Goal: Task Accomplishment & Management: Use online tool/utility

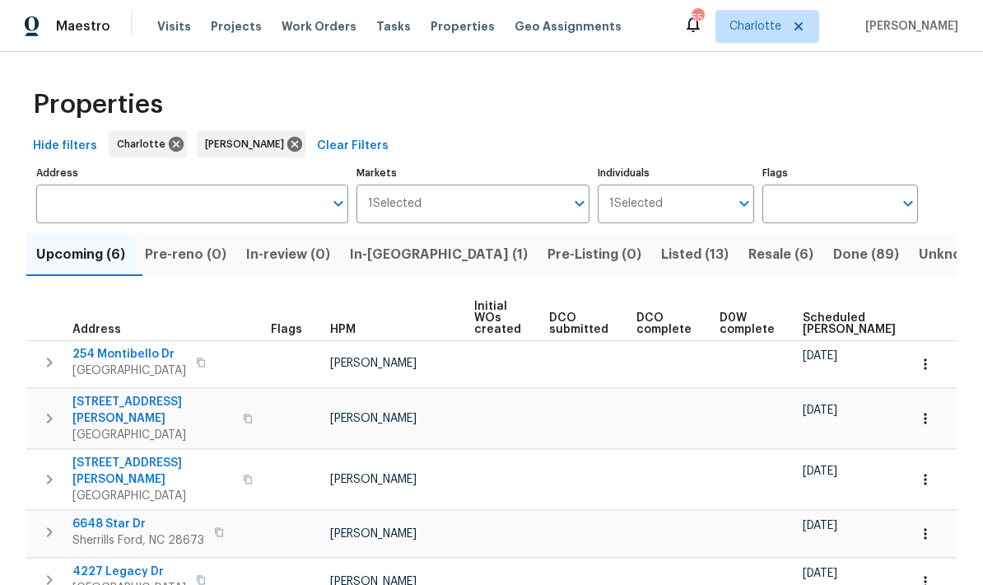
scroll to position [-91, -30]
click at [661, 249] on span "Listed (13)" at bounding box center [695, 254] width 68 height 23
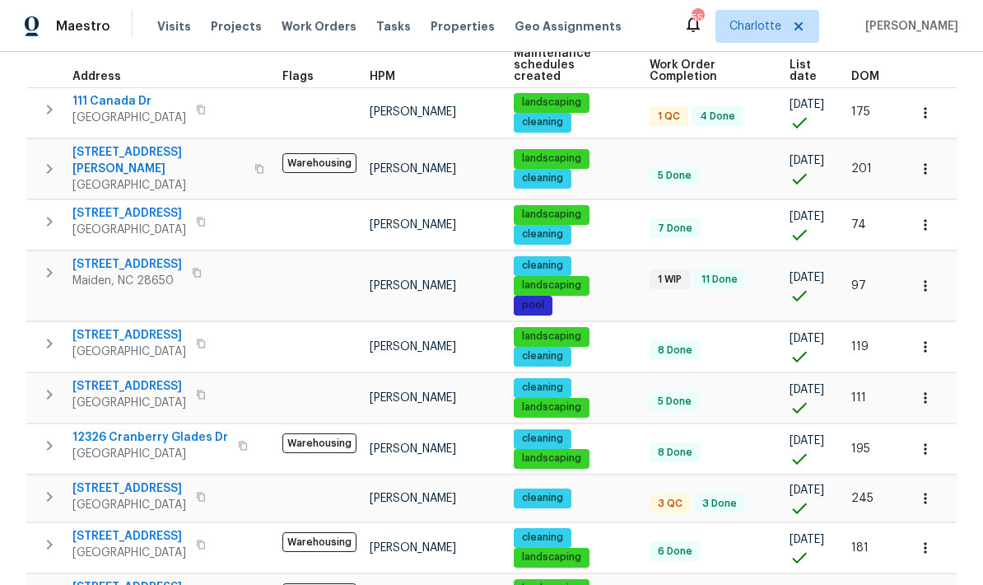
scroll to position [221, 0]
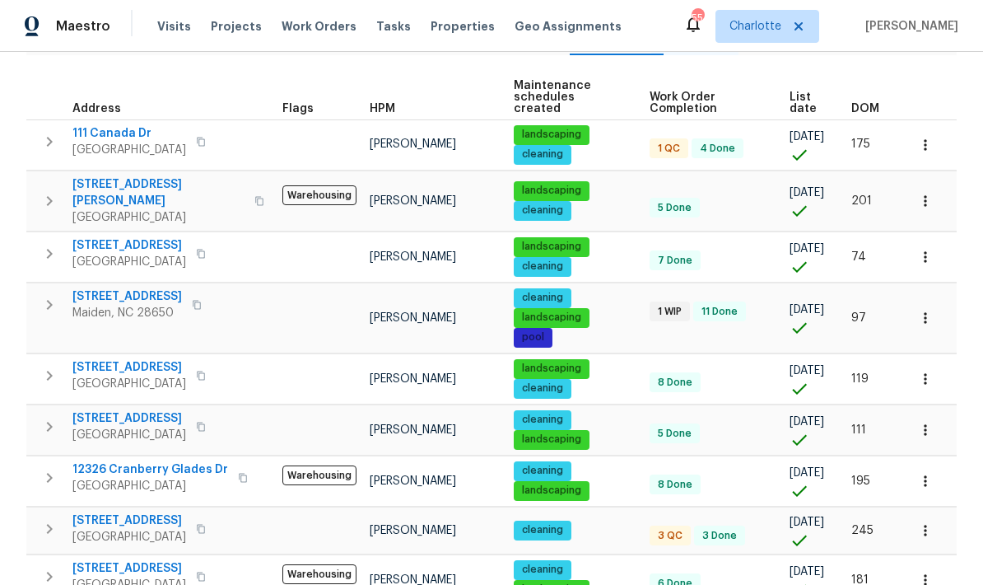
click at [306, 126] on td at bounding box center [319, 144] width 87 height 50
click at [276, 130] on td at bounding box center [319, 144] width 87 height 50
click at [111, 125] on span "111 Canada Dr" at bounding box center [129, 133] width 114 height 16
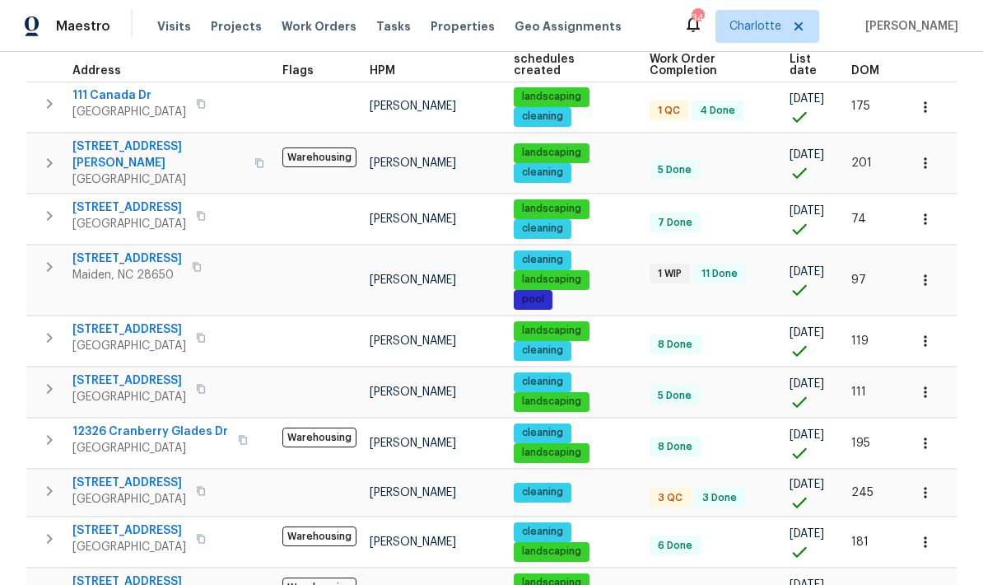
scroll to position [260, 0]
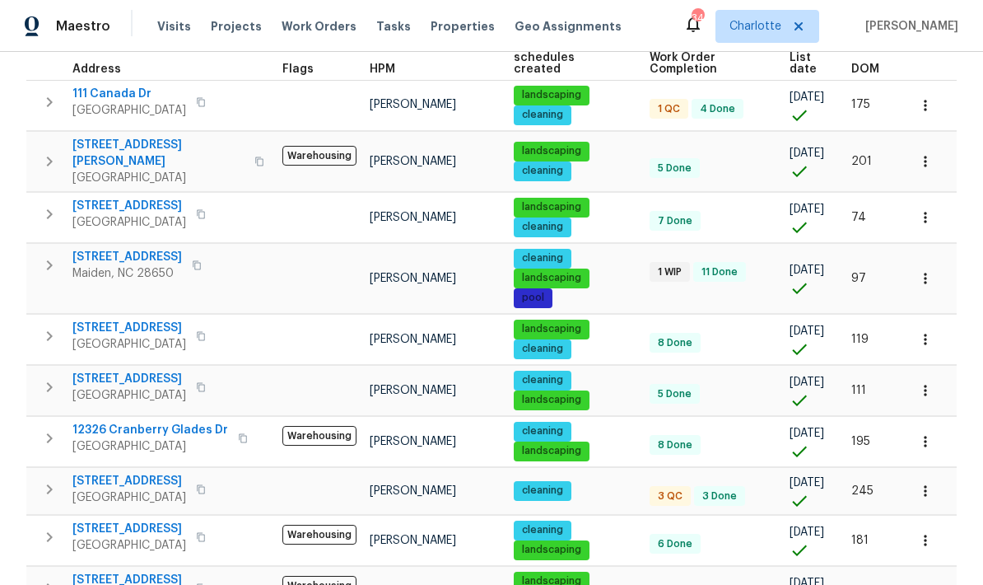
click at [58, 152] on icon "button" at bounding box center [50, 162] width 20 height 20
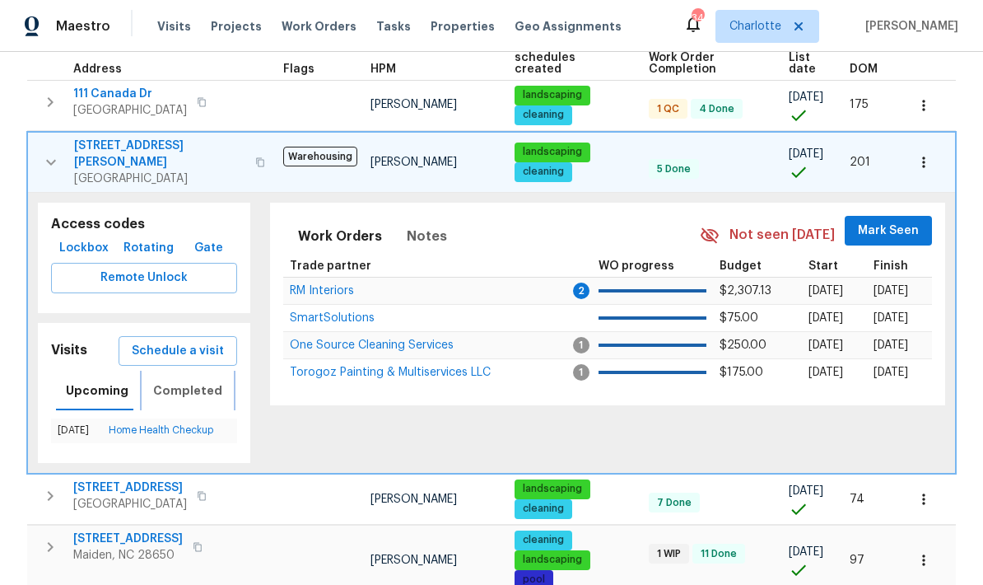
click at [163, 371] on button "Completed" at bounding box center [187, 391] width 89 height 40
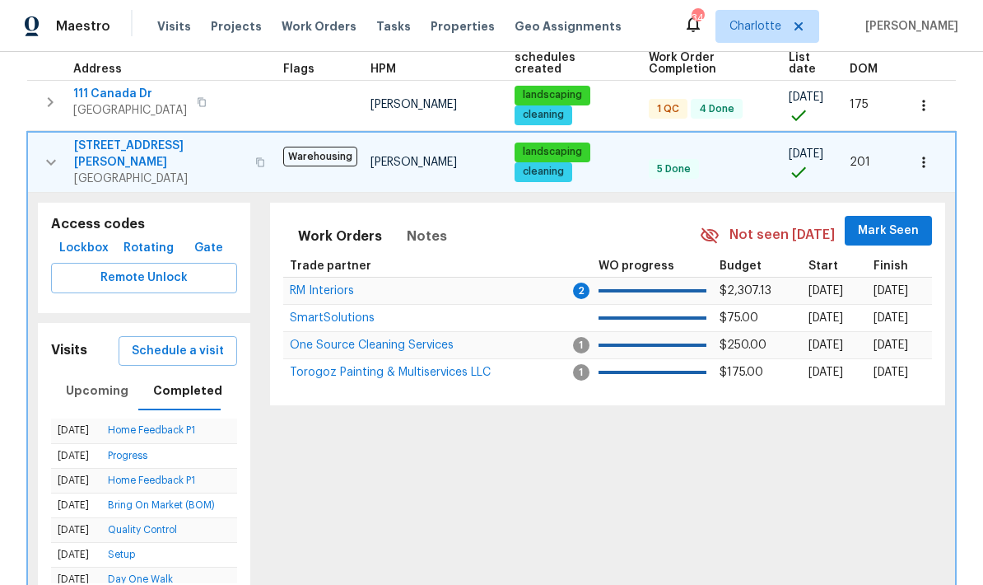
click at [45, 152] on icon "button" at bounding box center [51, 162] width 20 height 20
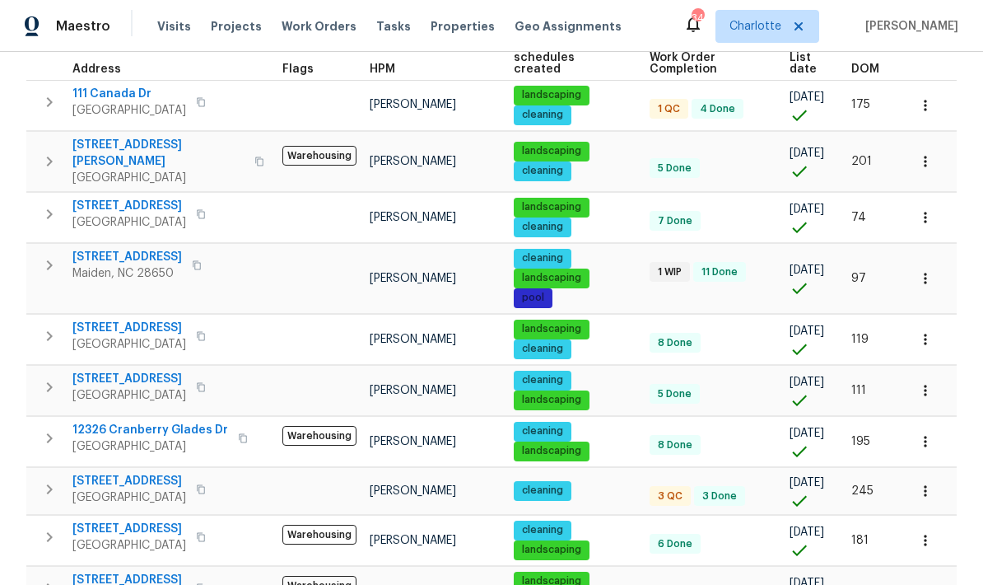
click at [55, 204] on icon "button" at bounding box center [50, 214] width 20 height 20
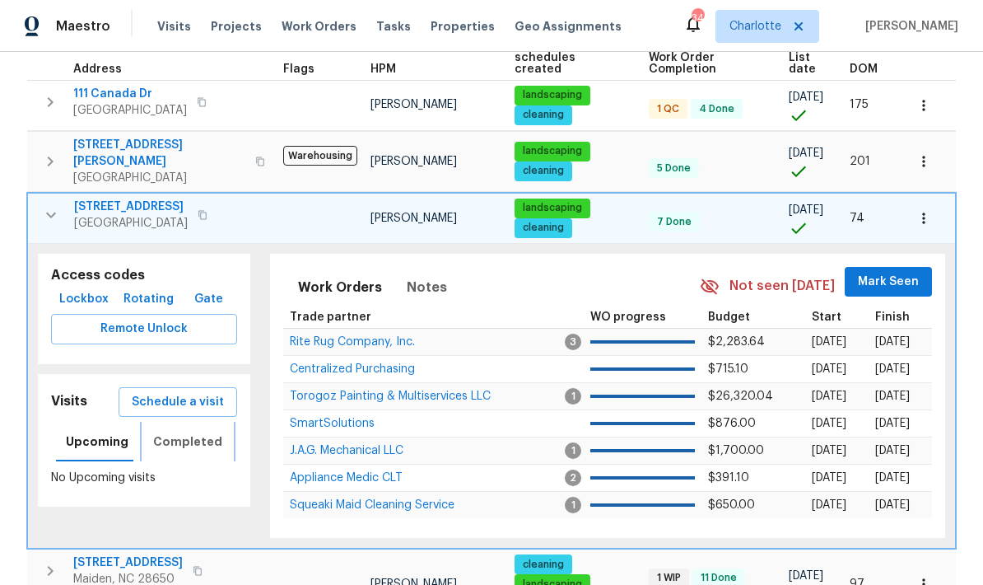
click at [165, 432] on span "Completed" at bounding box center [187, 442] width 69 height 21
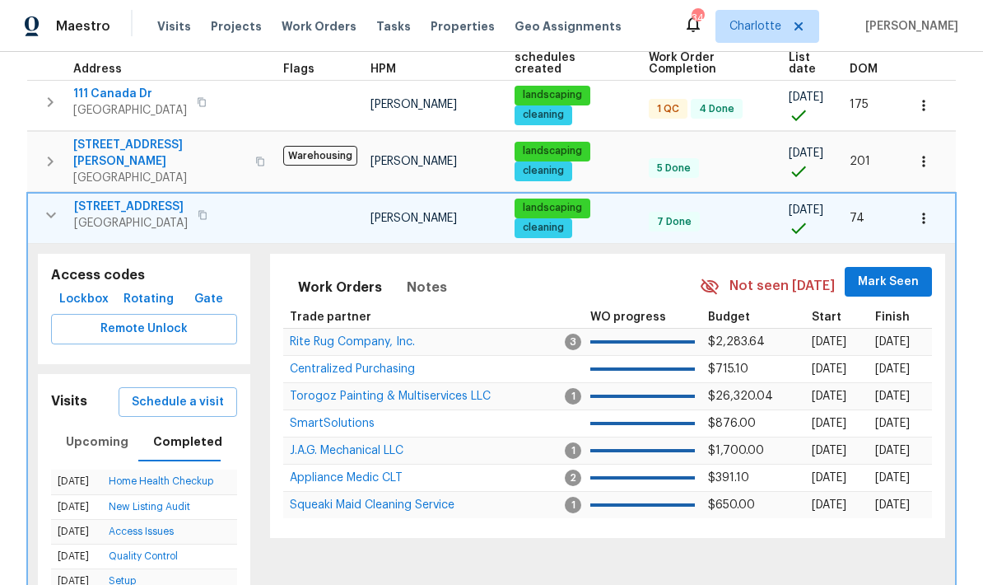
click at [52, 205] on icon "button" at bounding box center [51, 215] width 20 height 20
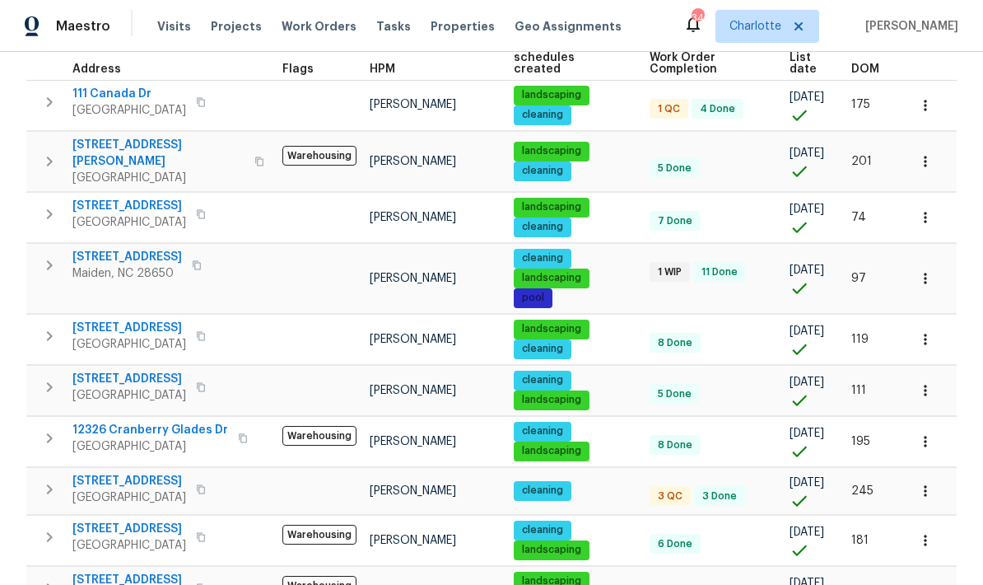
click at [53, 255] on icon "button" at bounding box center [50, 265] width 20 height 20
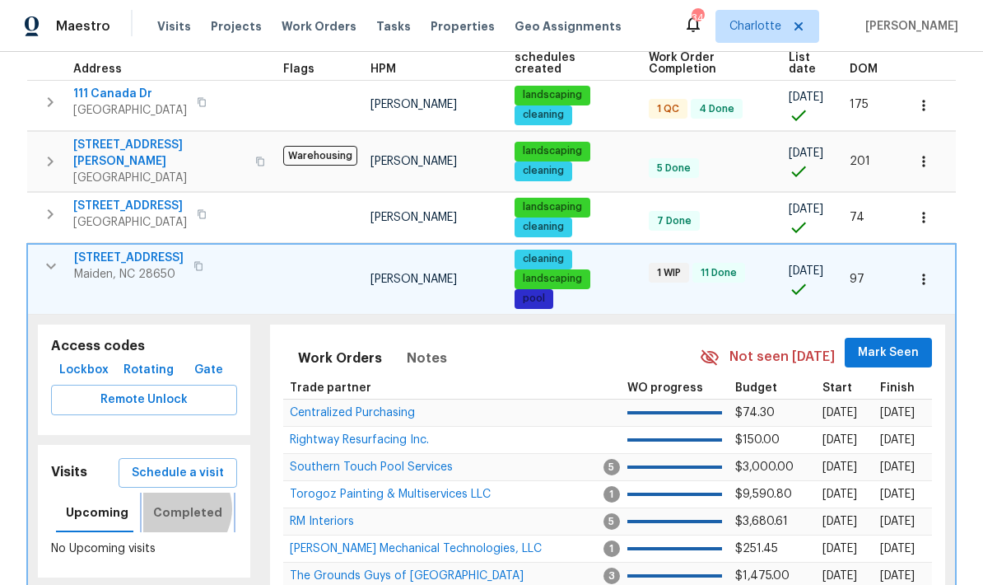
click at [170, 502] on span "Completed" at bounding box center [187, 512] width 69 height 21
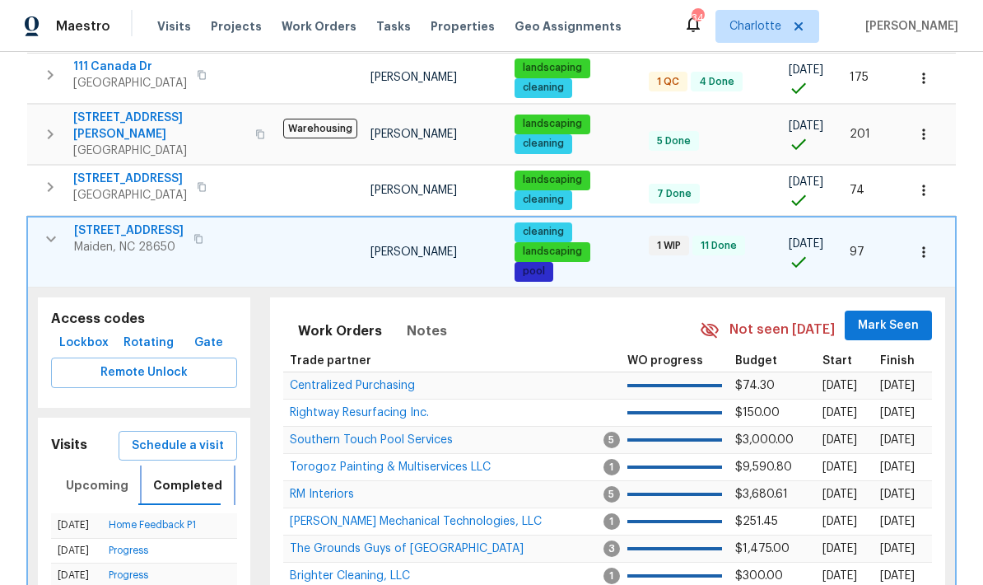
scroll to position [262, 0]
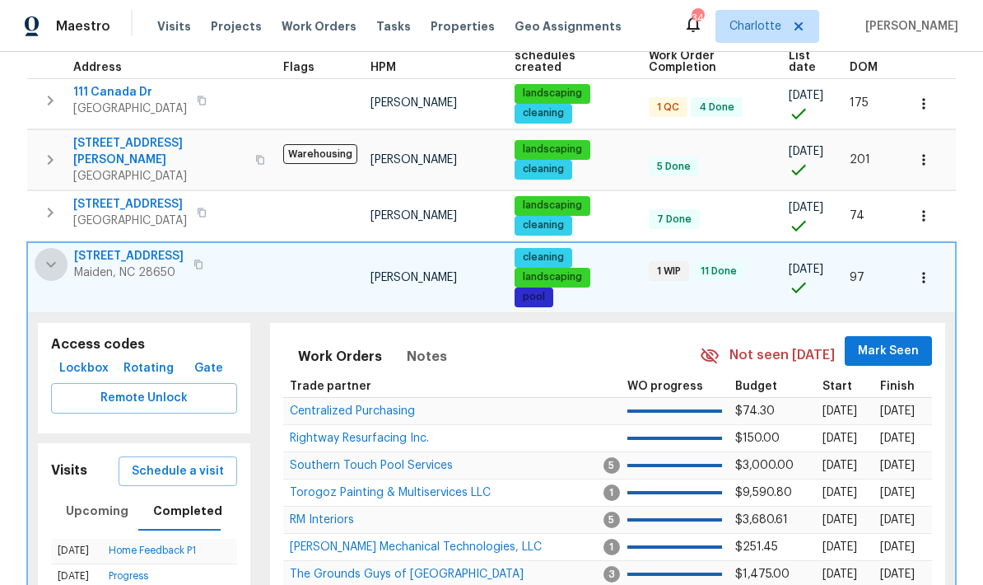
click at [58, 255] on button "button" at bounding box center [51, 264] width 33 height 33
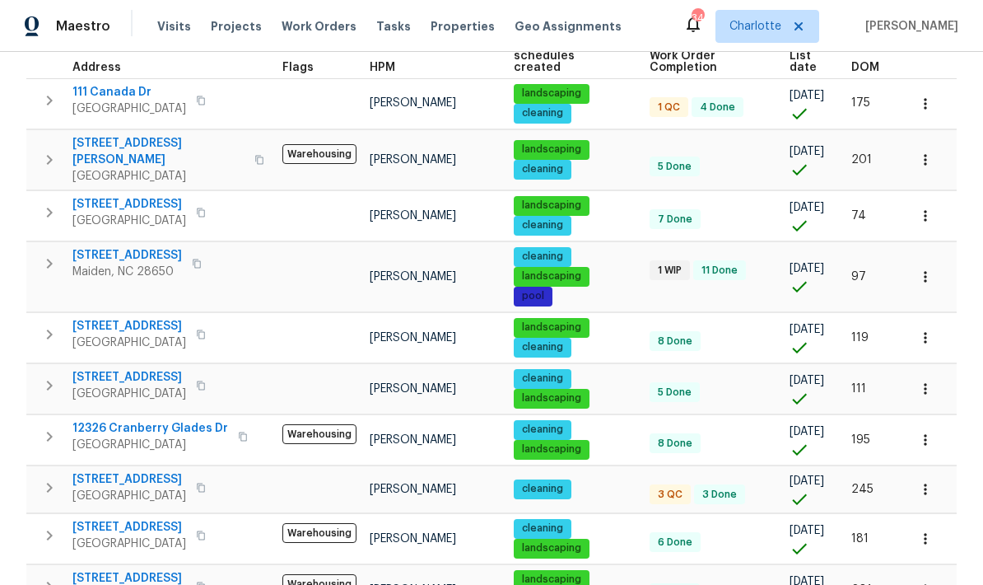
click at [44, 325] on icon "button" at bounding box center [50, 335] width 20 height 20
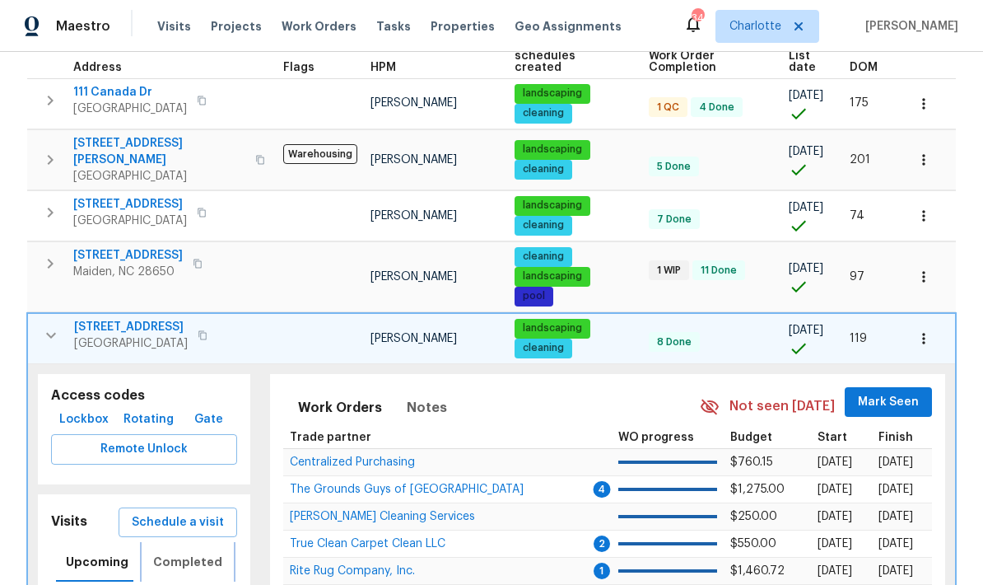
click at [179, 552] on span "Completed" at bounding box center [187, 562] width 69 height 21
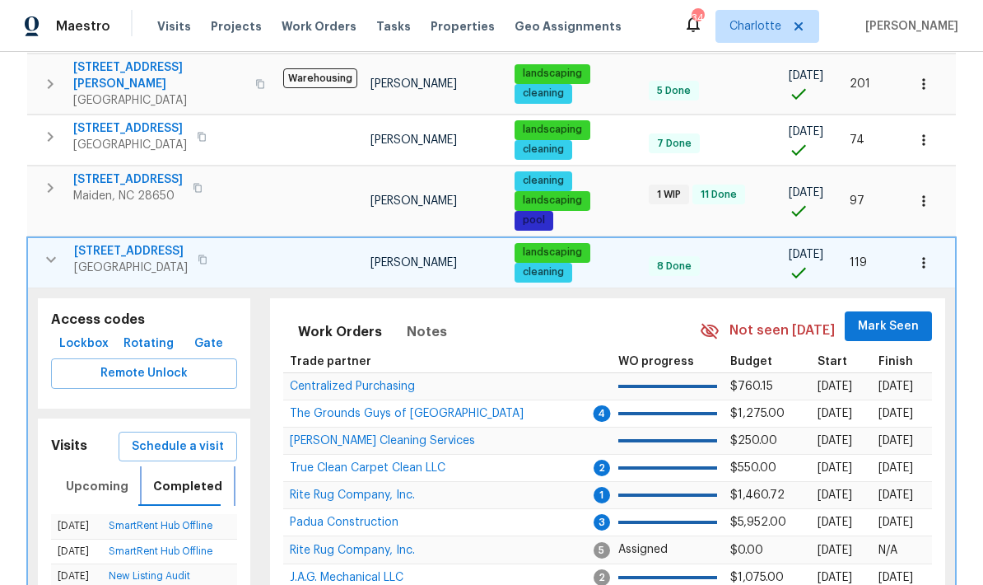
scroll to position [322, 0]
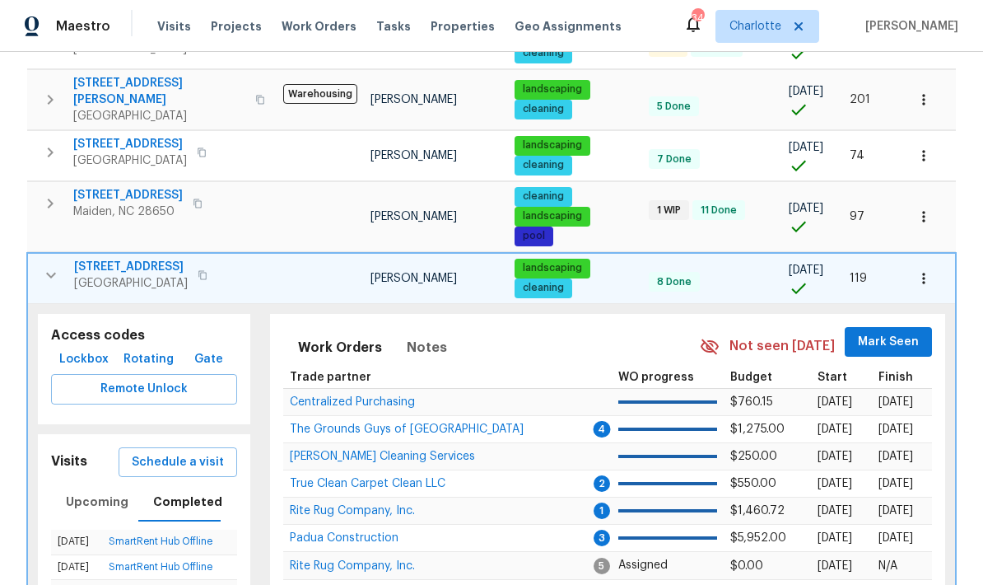
click at [53, 265] on icon "button" at bounding box center [51, 275] width 20 height 20
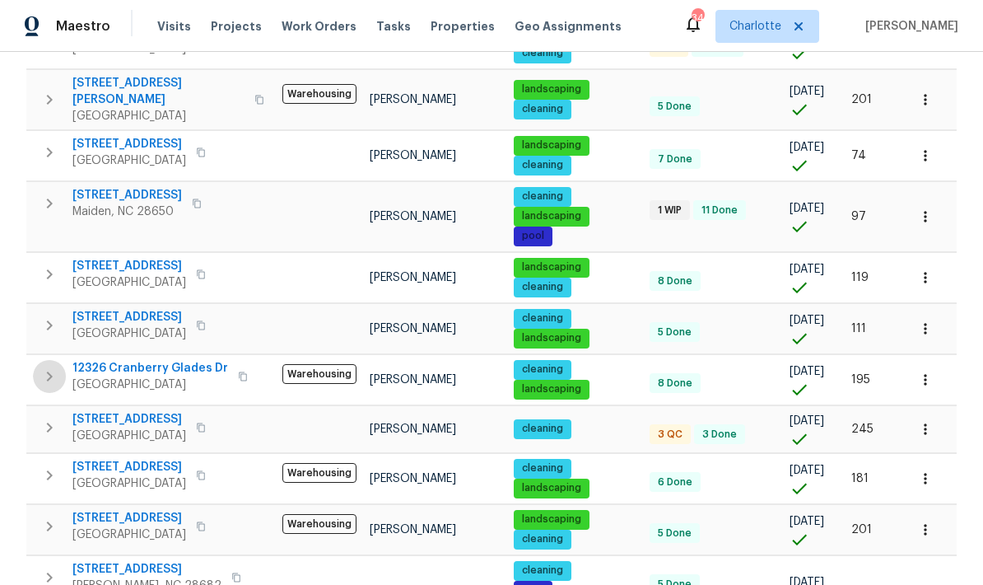
click at [42, 367] on icon "button" at bounding box center [50, 377] width 20 height 20
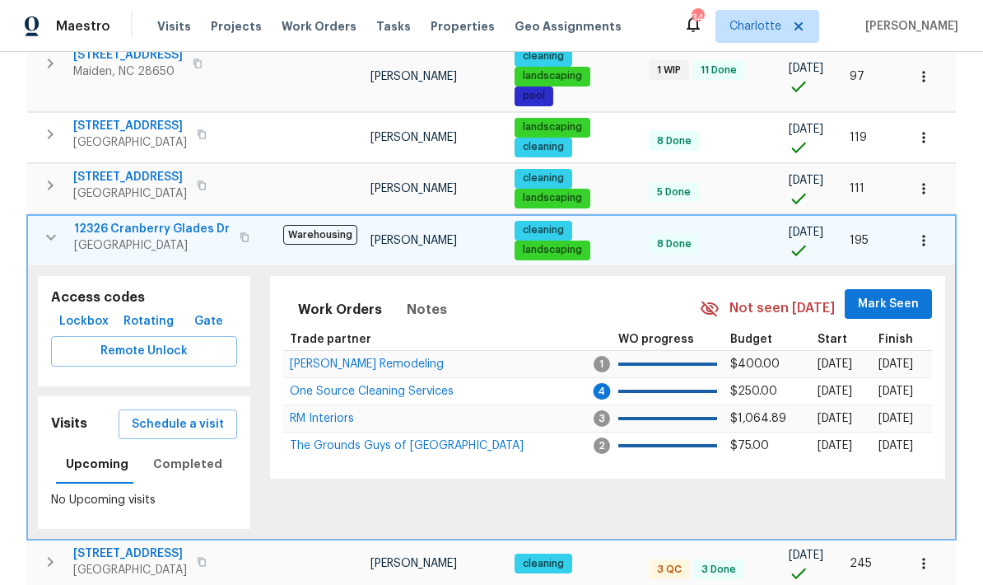
scroll to position [466, 0]
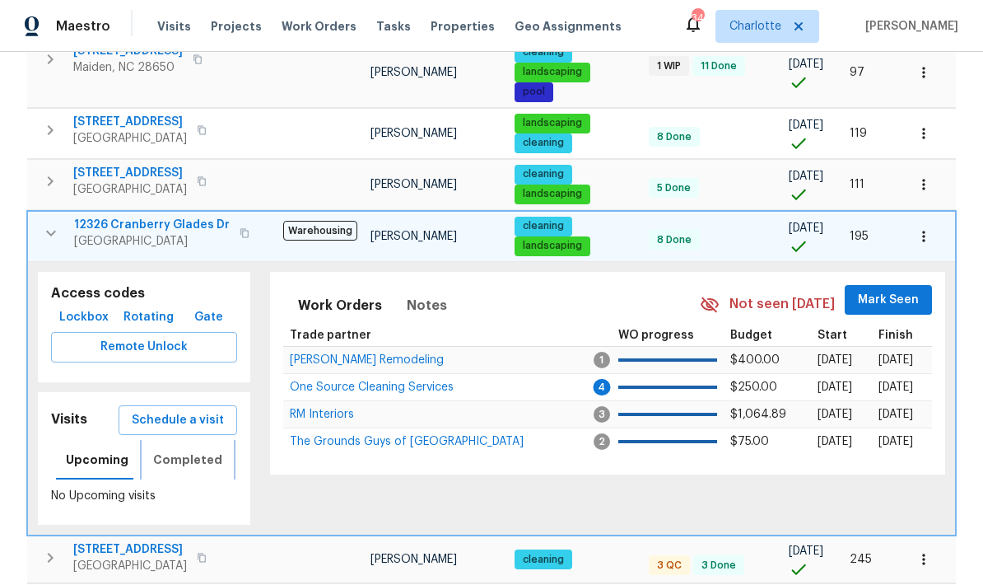
click at [168, 450] on span "Completed" at bounding box center [187, 460] width 69 height 21
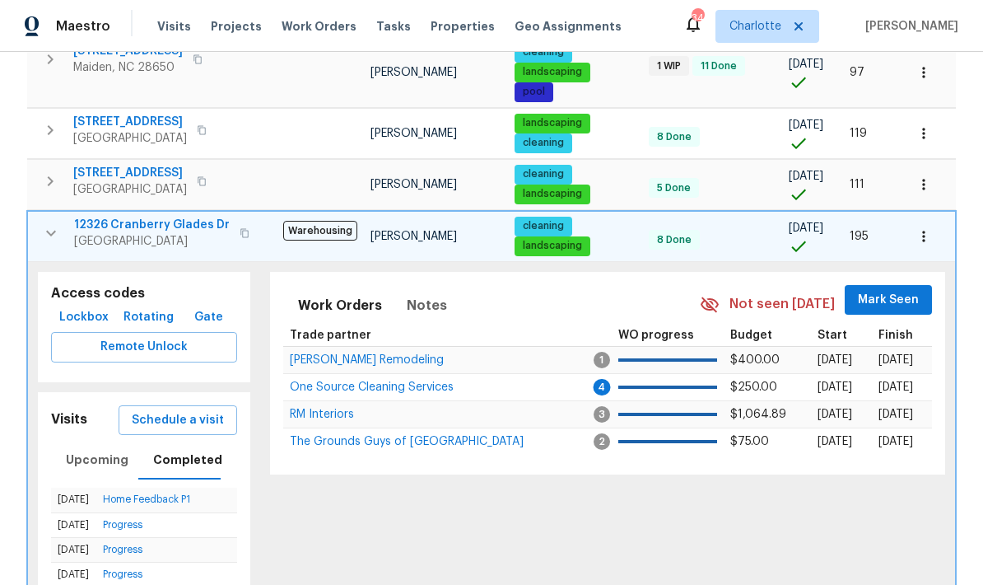
click at [51, 223] on icon "button" at bounding box center [51, 233] width 20 height 20
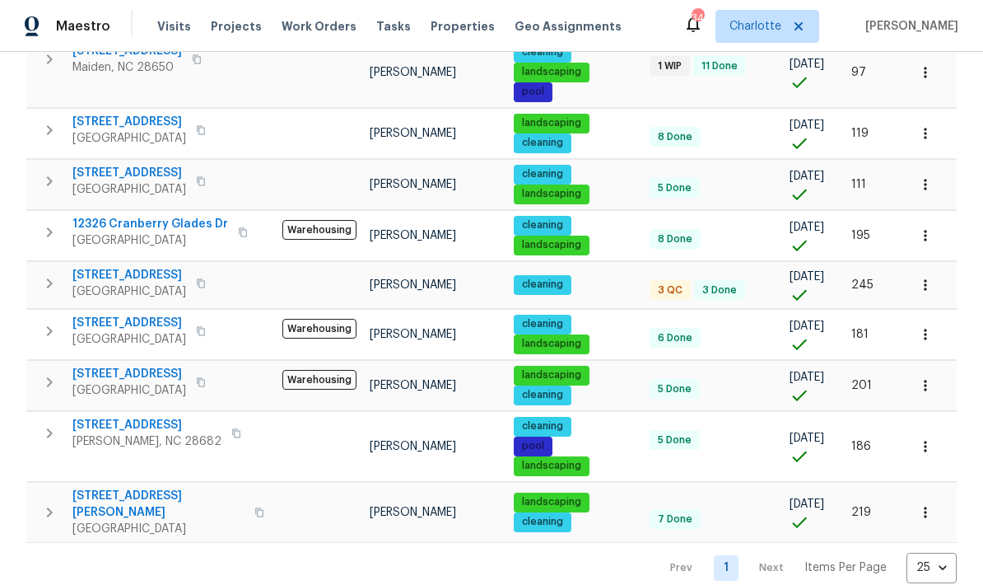
scroll to position [395, 0]
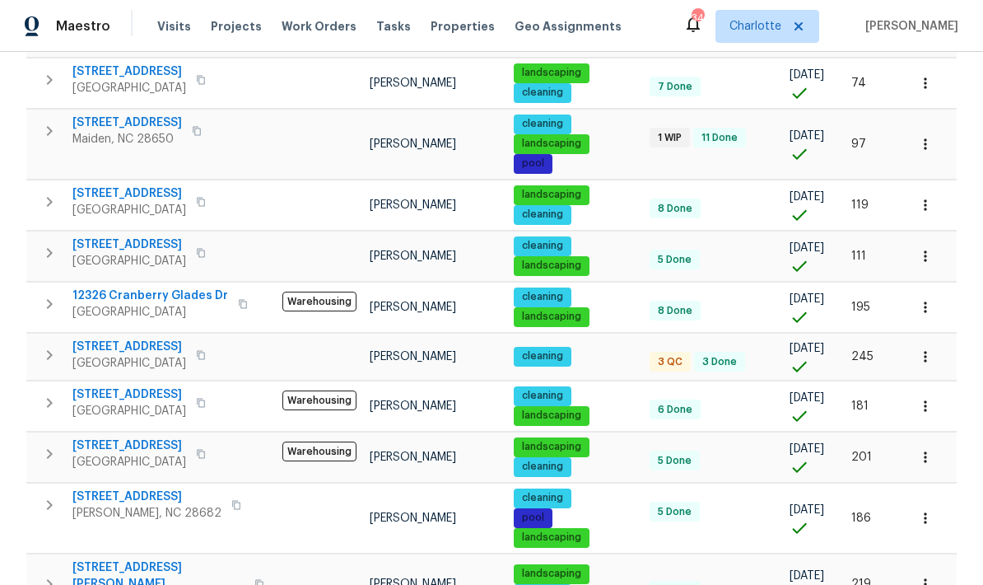
click at [59, 386] on button "button" at bounding box center [49, 402] width 33 height 33
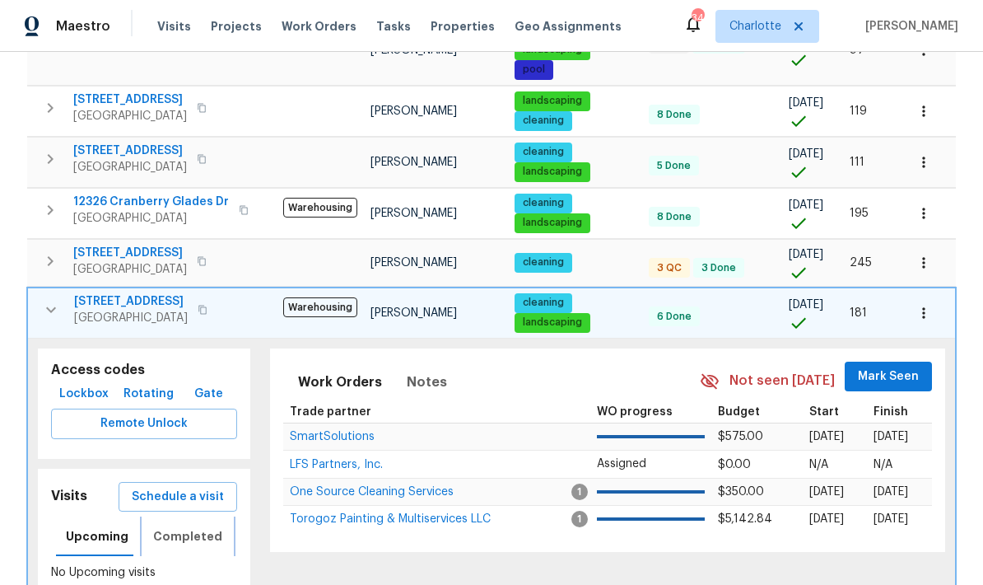
click at [186, 526] on span "Completed" at bounding box center [187, 536] width 69 height 21
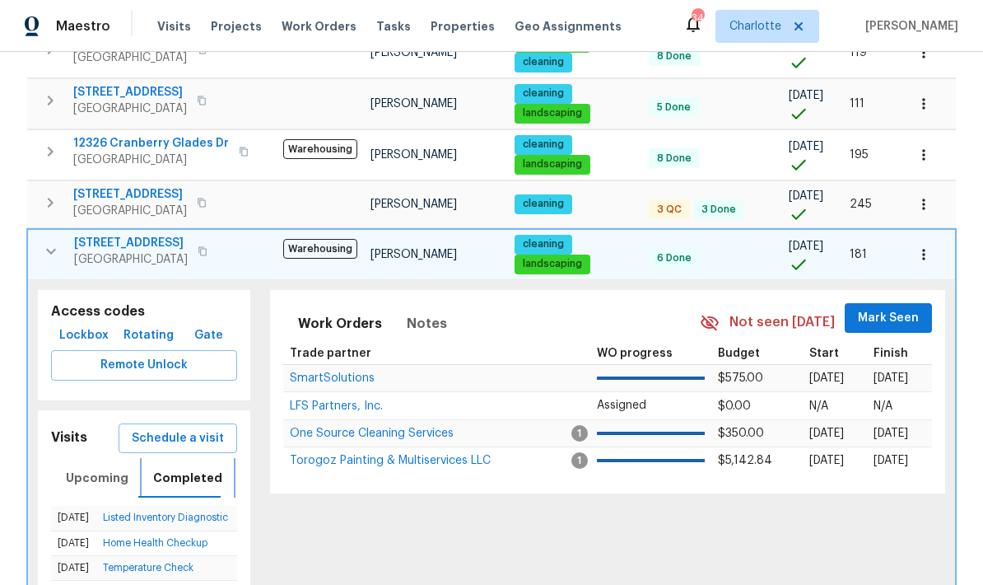
scroll to position [559, 0]
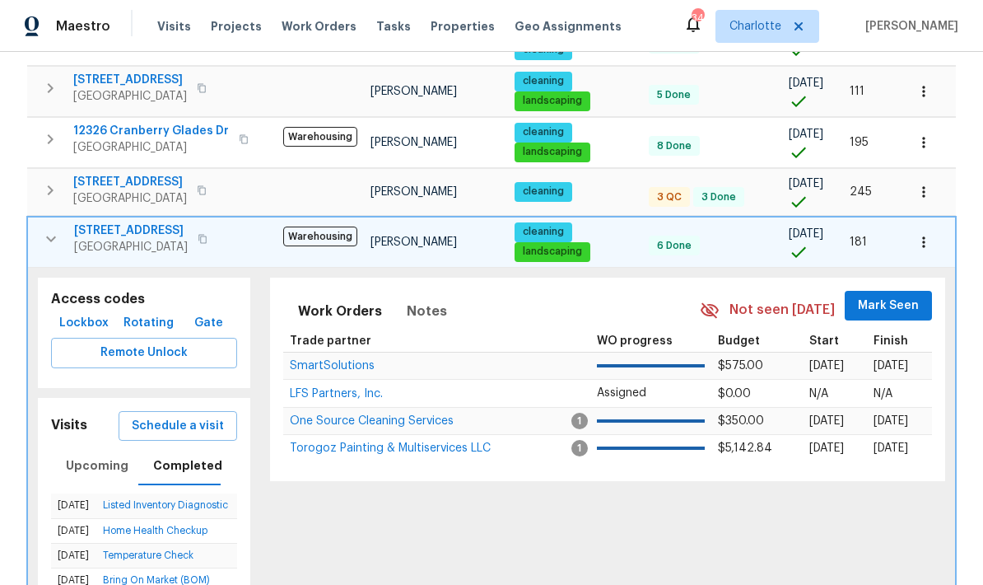
click at [48, 229] on icon "button" at bounding box center [51, 239] width 20 height 20
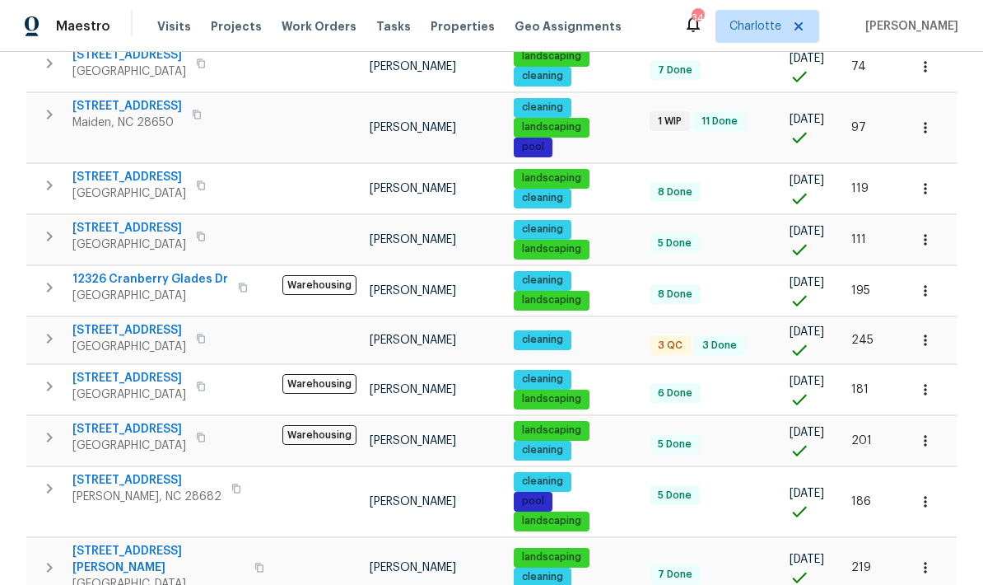
scroll to position [395, 0]
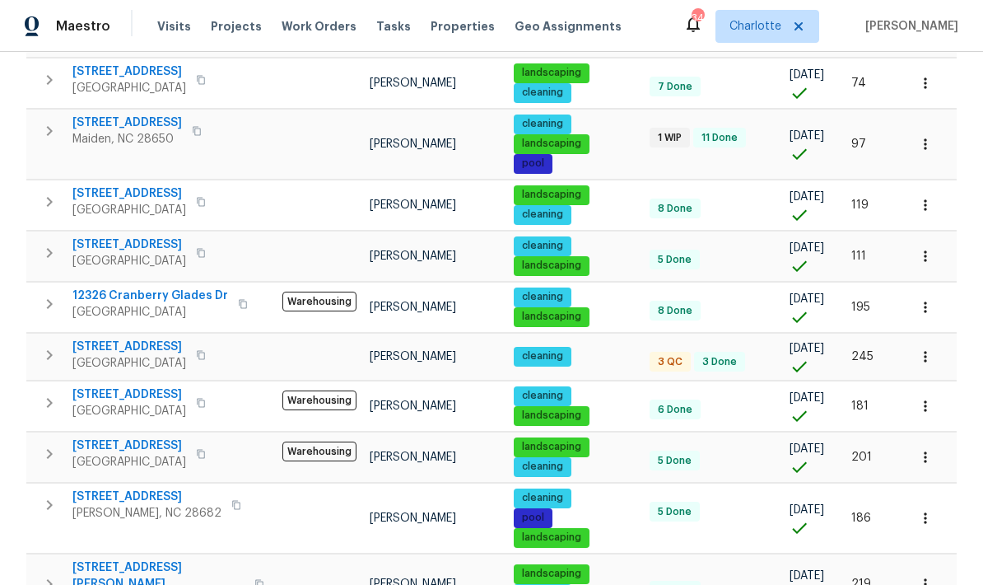
click at [49, 449] on icon "button" at bounding box center [50, 454] width 6 height 10
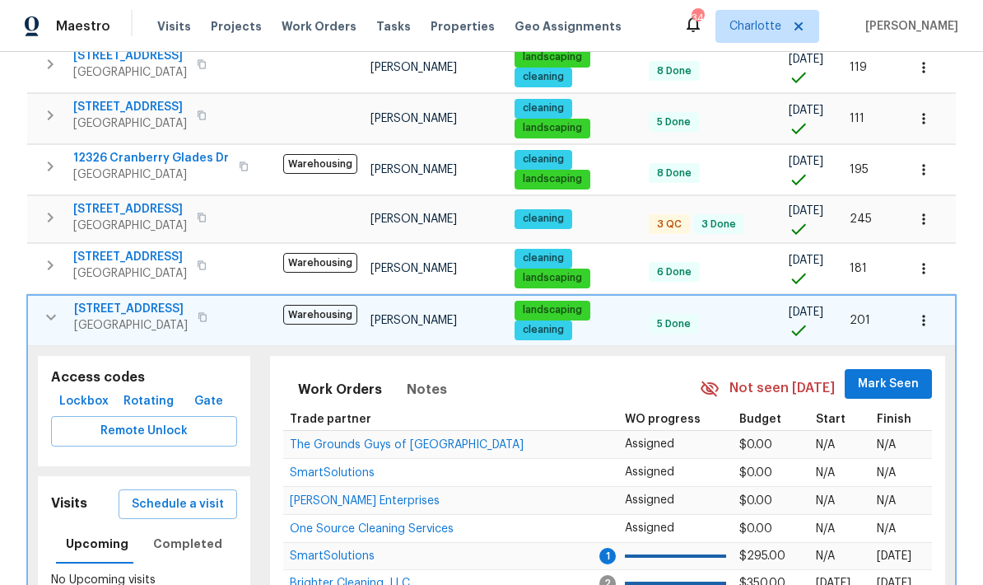
scroll to position [531, 0]
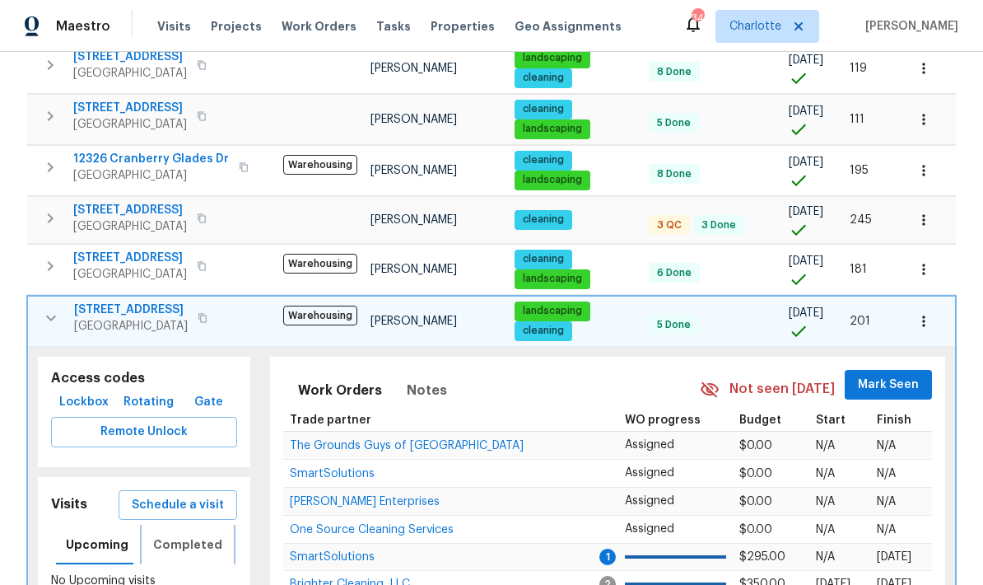
click at [169, 535] on span "Completed" at bounding box center [187, 545] width 69 height 21
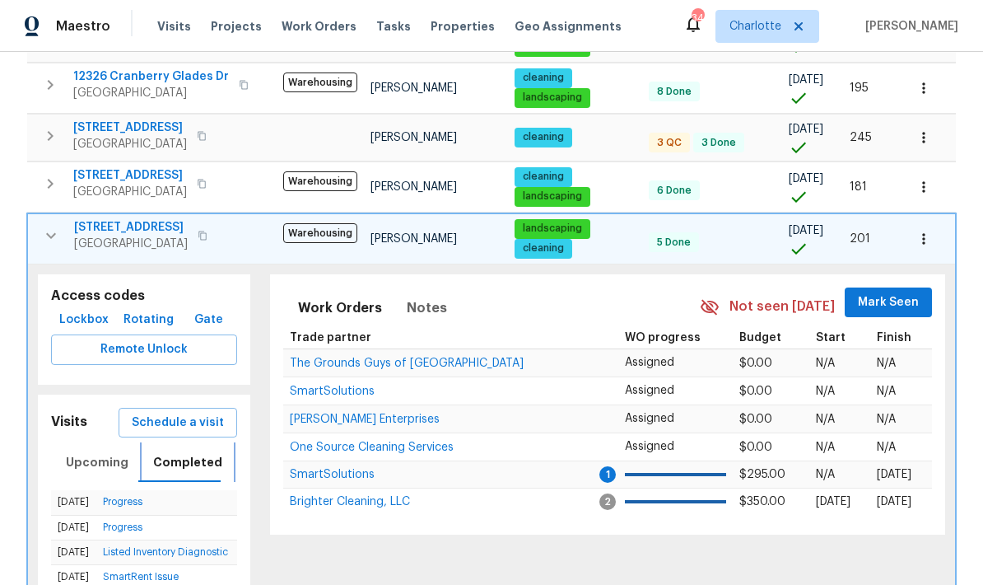
scroll to position [615, 0]
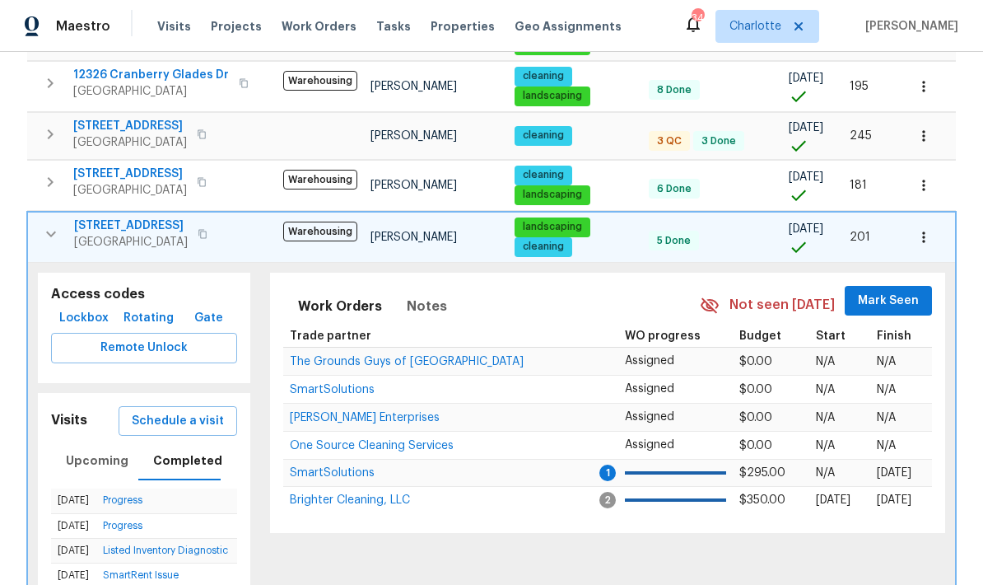
click at [50, 224] on icon "button" at bounding box center [51, 234] width 20 height 20
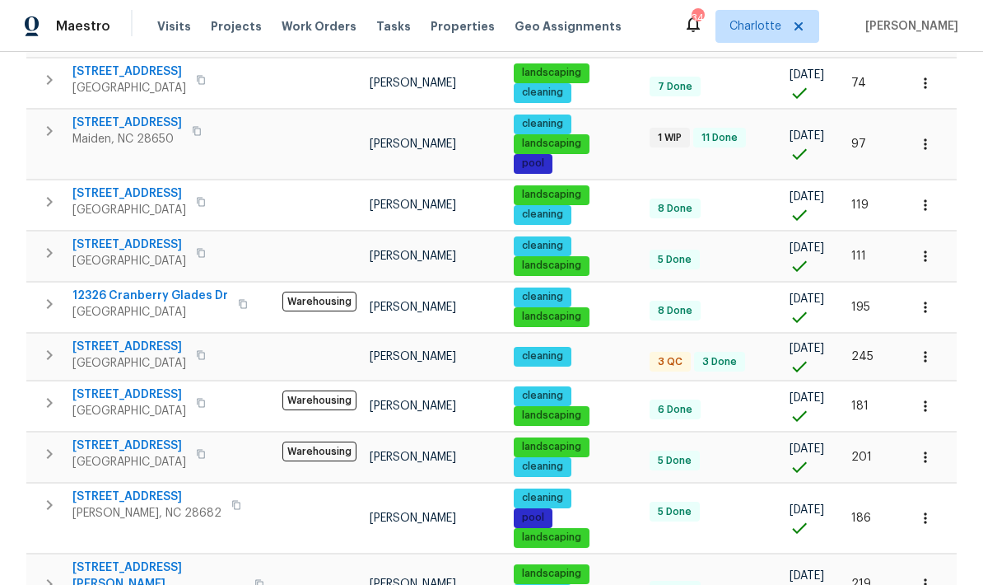
scroll to position [66, 0]
click at [54, 574] on icon "button" at bounding box center [50, 584] width 20 height 20
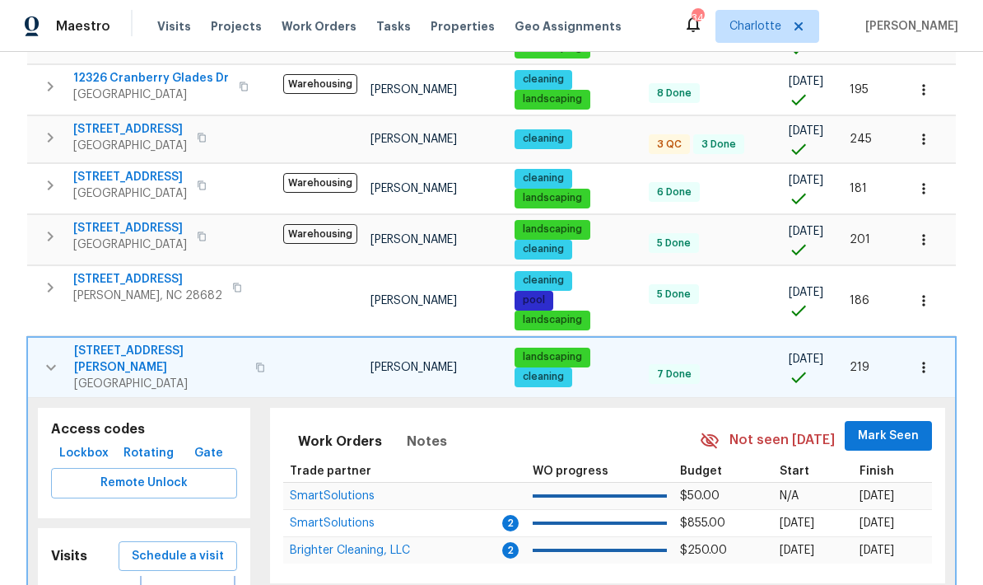
click at [175, 584] on span "Completed" at bounding box center [187, 596] width 69 height 21
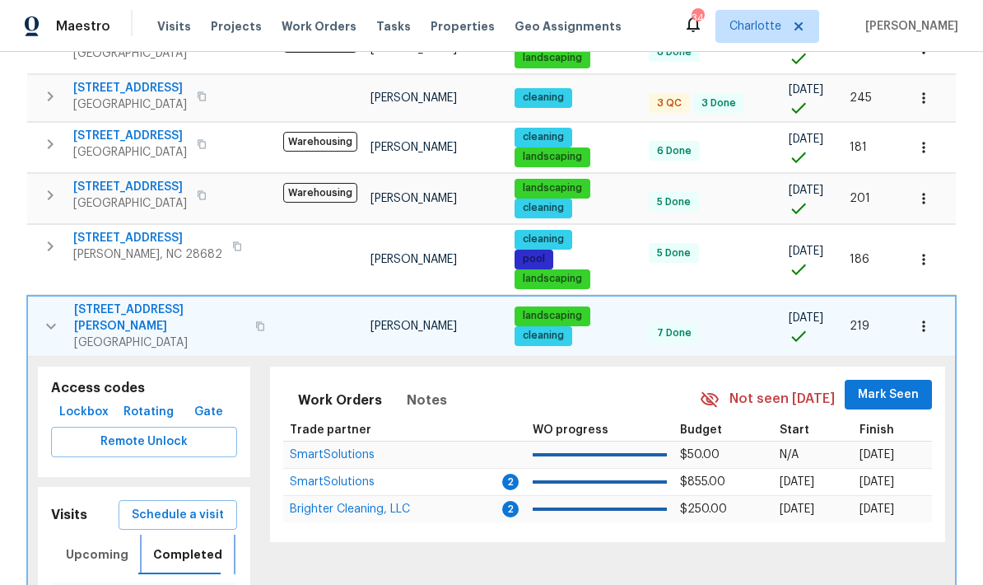
scroll to position [704, 0]
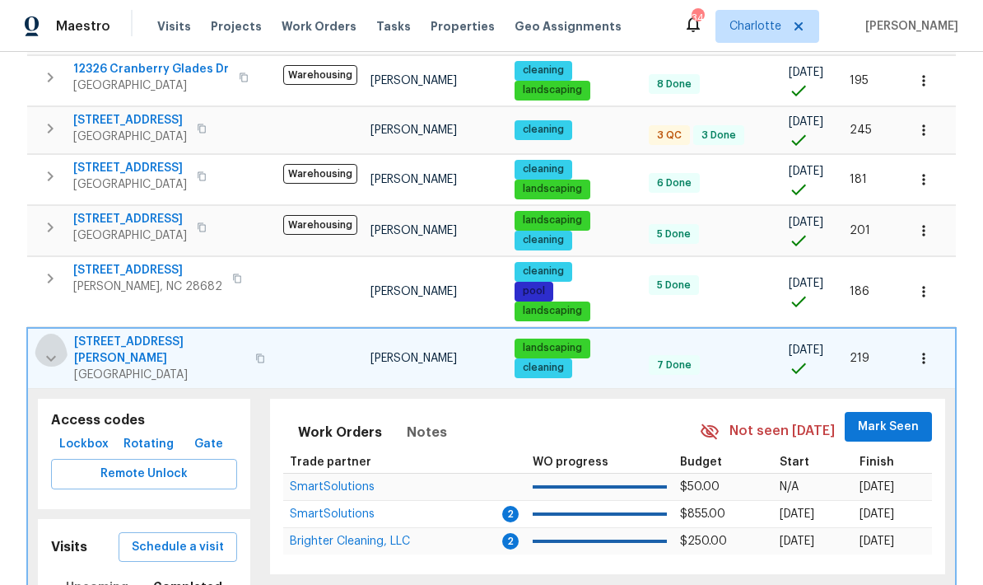
click at [50, 355] on icon "button" at bounding box center [51, 358] width 10 height 6
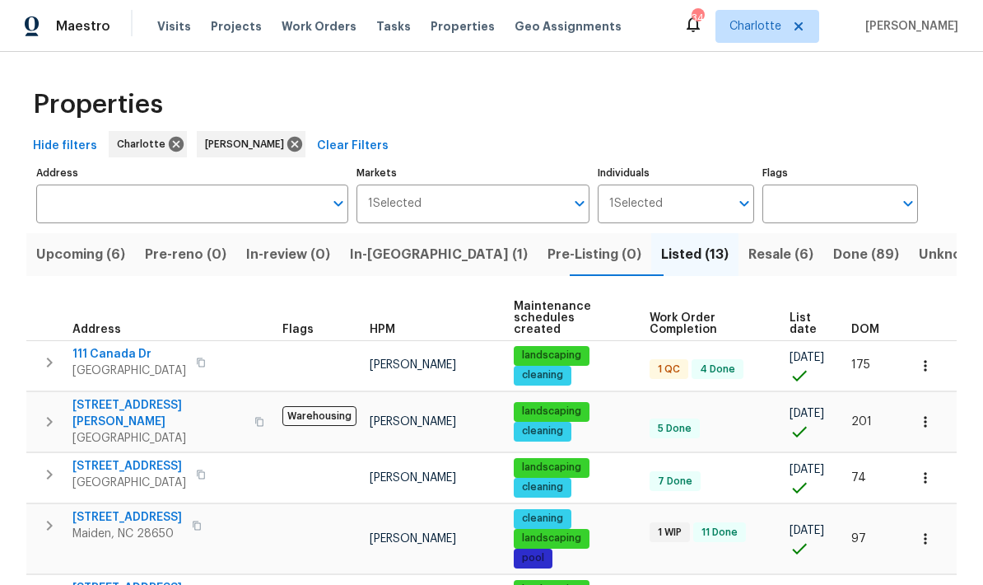
scroll to position [0, 0]
click at [749, 243] on span "Resale (6)" at bounding box center [781, 254] width 65 height 23
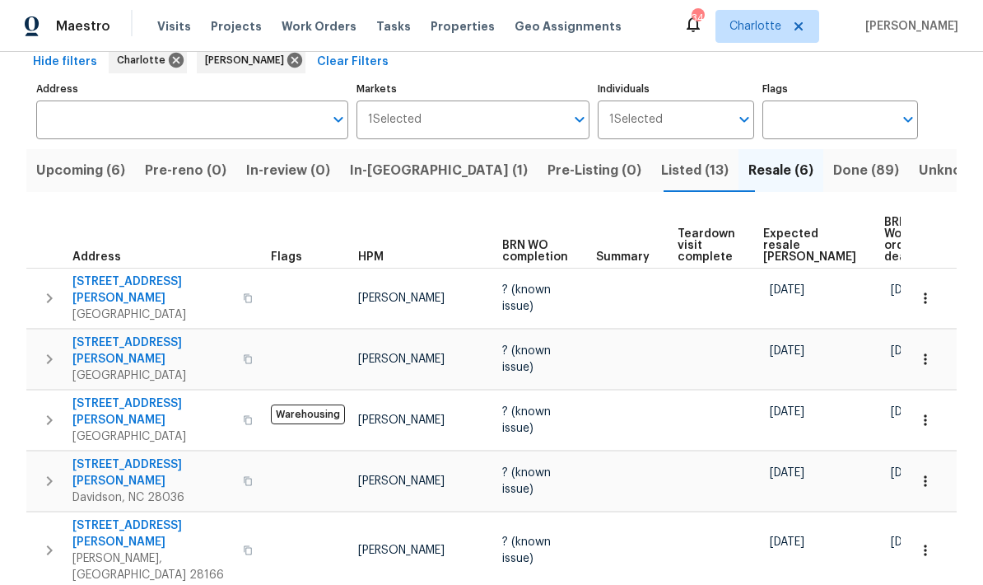
scroll to position [83, 0]
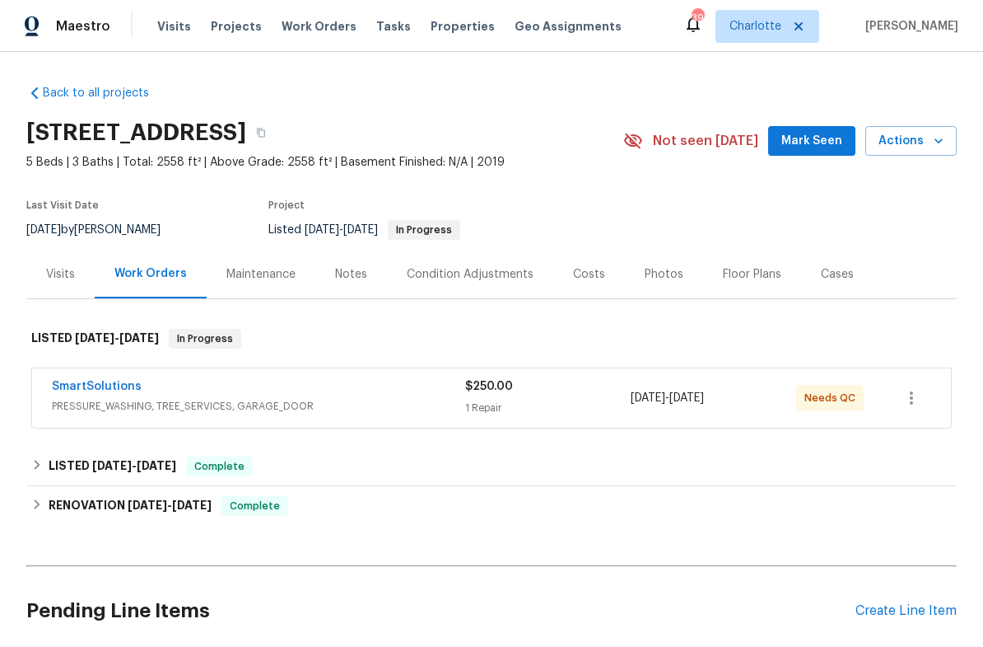
click at [215, 401] on span "PRESSURE_WASHING, TREE_SERVICES, GARAGE_DOOR" at bounding box center [258, 406] width 413 height 16
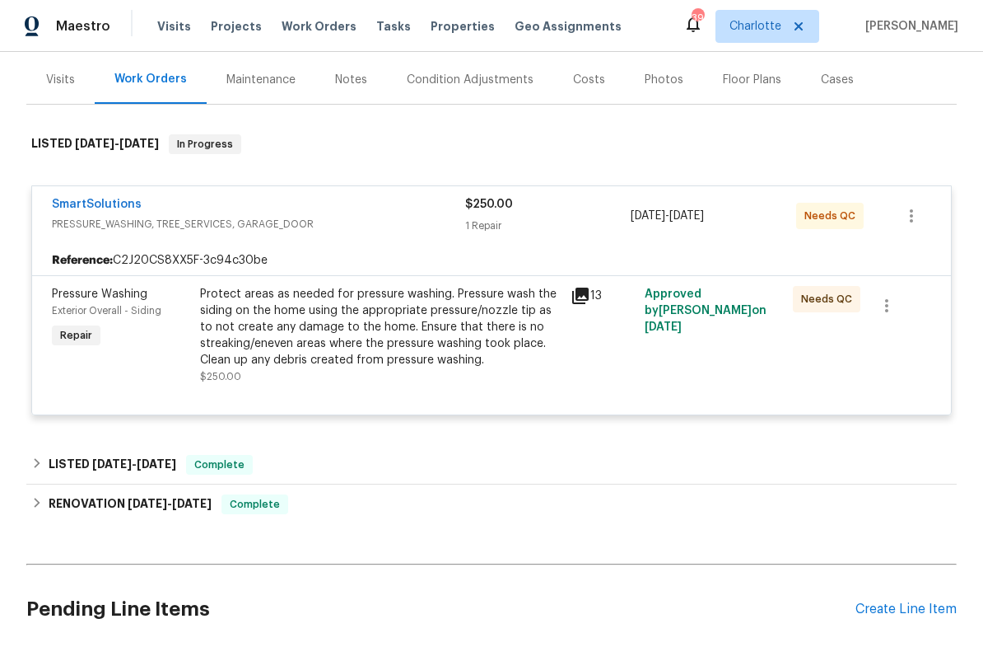
scroll to position [194, 0]
click at [278, 357] on div "Protect areas as needed for pressure washing. Pressure wash the siding on the h…" at bounding box center [380, 327] width 361 height 82
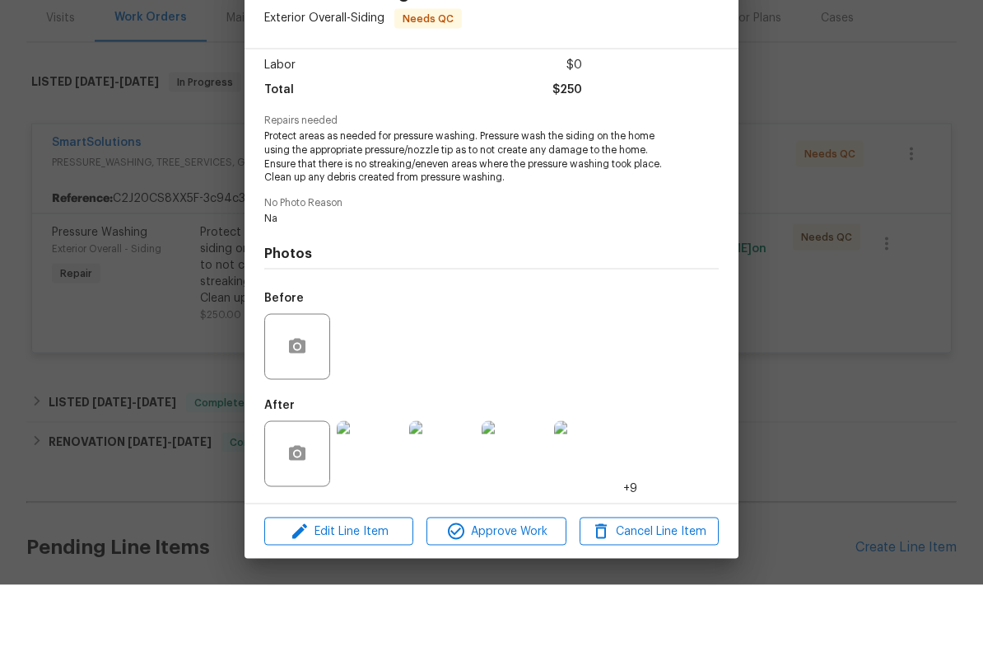
scroll to position [40, 0]
click at [521, 583] on span "Approve Work" at bounding box center [496, 593] width 129 height 21
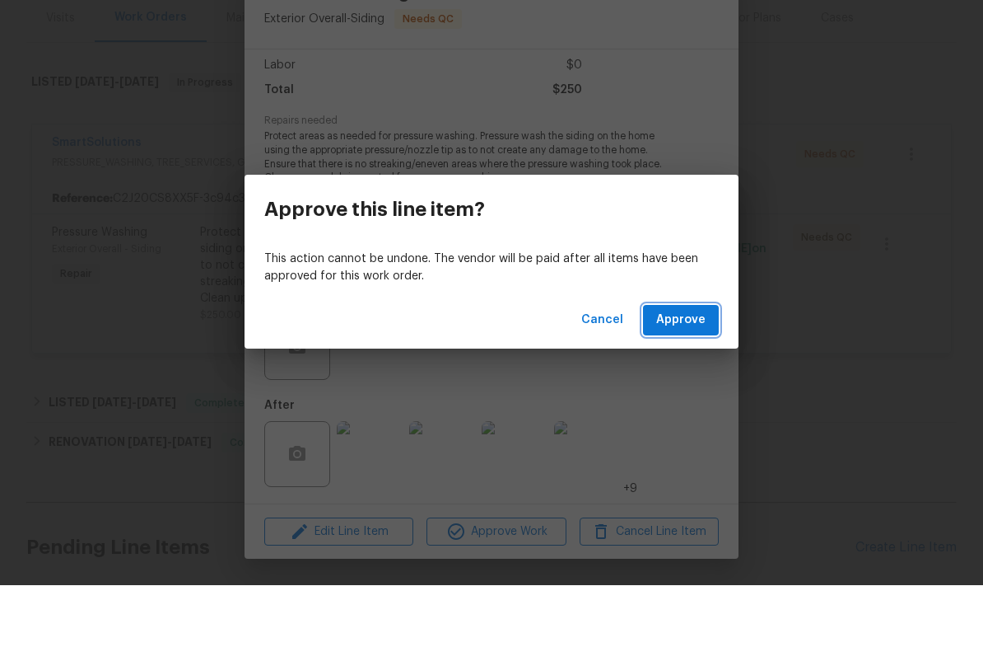
click at [685, 371] on span "Approve" at bounding box center [680, 381] width 49 height 21
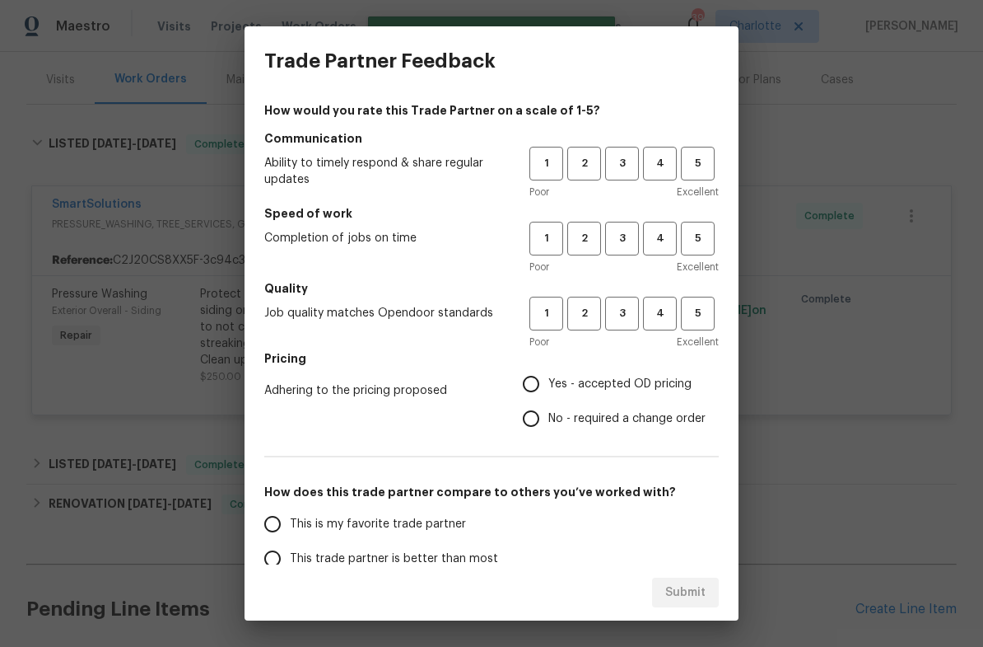
scroll to position [0, 0]
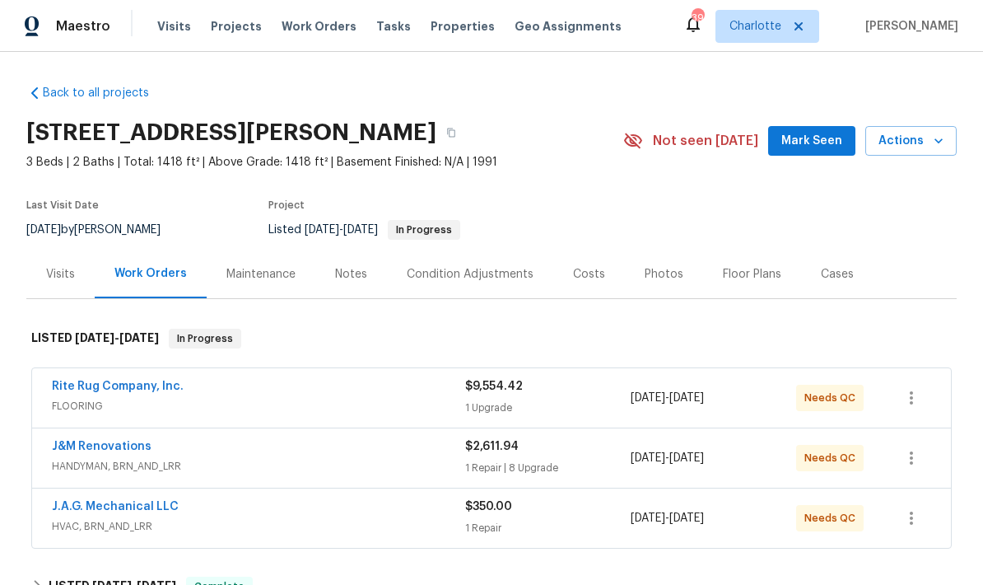
click at [266, 516] on div "J.A.G. Mechanical LLC" at bounding box center [258, 508] width 413 height 20
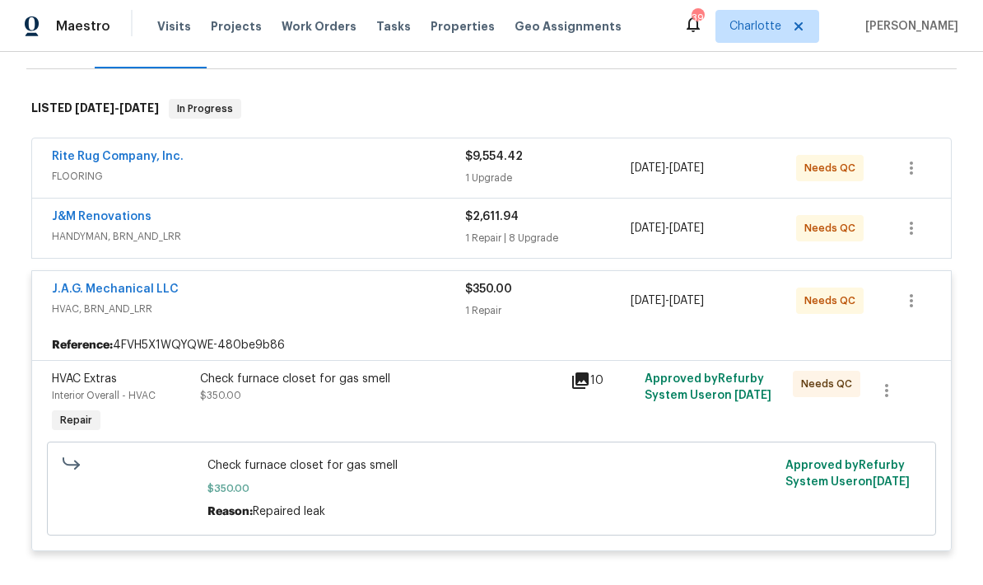
scroll to position [233, 0]
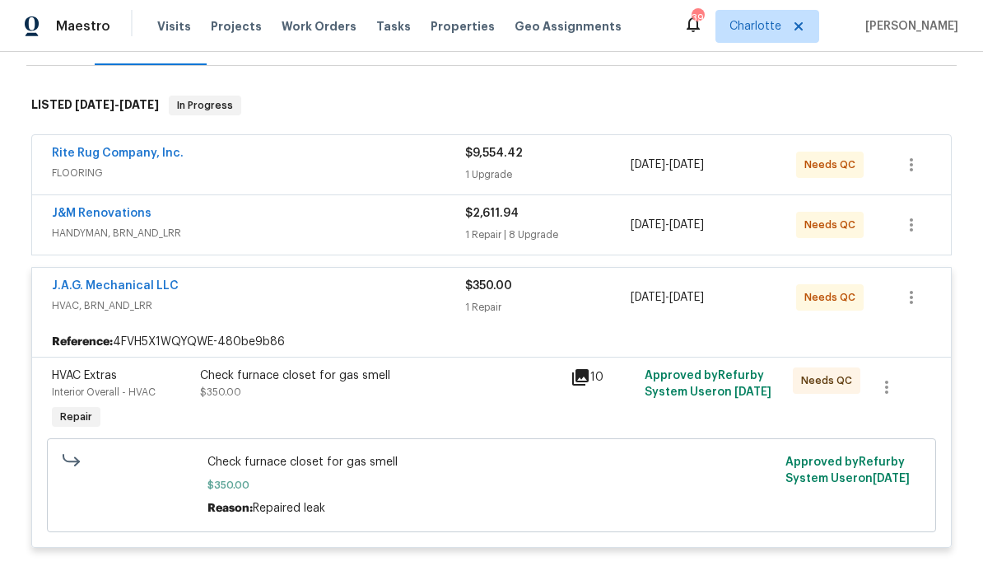
click at [254, 402] on div "Check furnace closet for gas smell $350.00" at bounding box center [380, 400] width 371 height 76
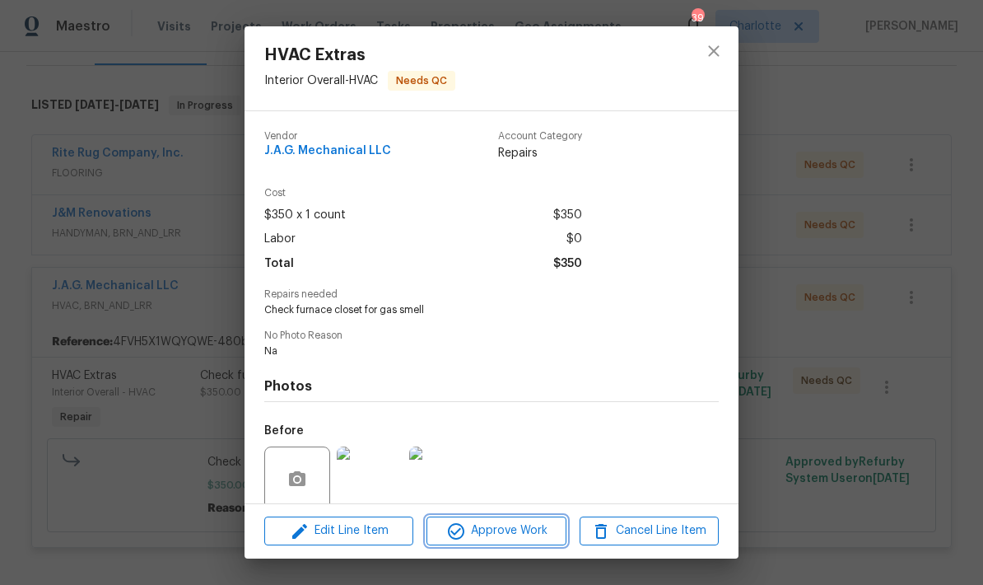
click at [502, 537] on span "Approve Work" at bounding box center [496, 531] width 129 height 21
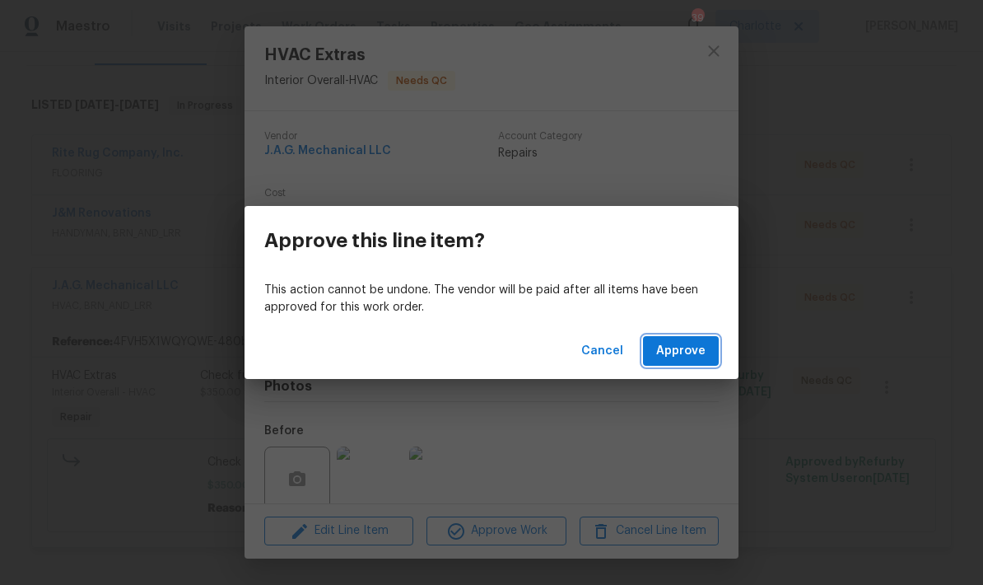
click at [671, 354] on span "Approve" at bounding box center [680, 351] width 49 height 21
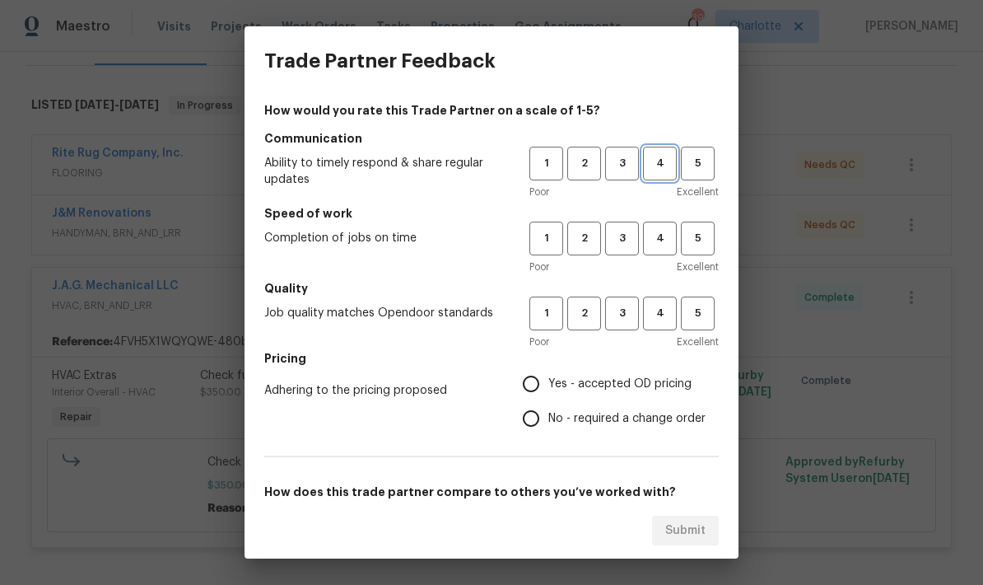
click at [648, 164] on span "4" at bounding box center [660, 163] width 30 height 19
click at [674, 248] on button "4" at bounding box center [660, 239] width 34 height 34
click at [656, 312] on span "4" at bounding box center [660, 313] width 30 height 19
click at [615, 398] on label "Yes - accepted OD pricing" at bounding box center [610, 384] width 192 height 35
click at [549, 398] on input "Yes - accepted OD pricing" at bounding box center [531, 384] width 35 height 35
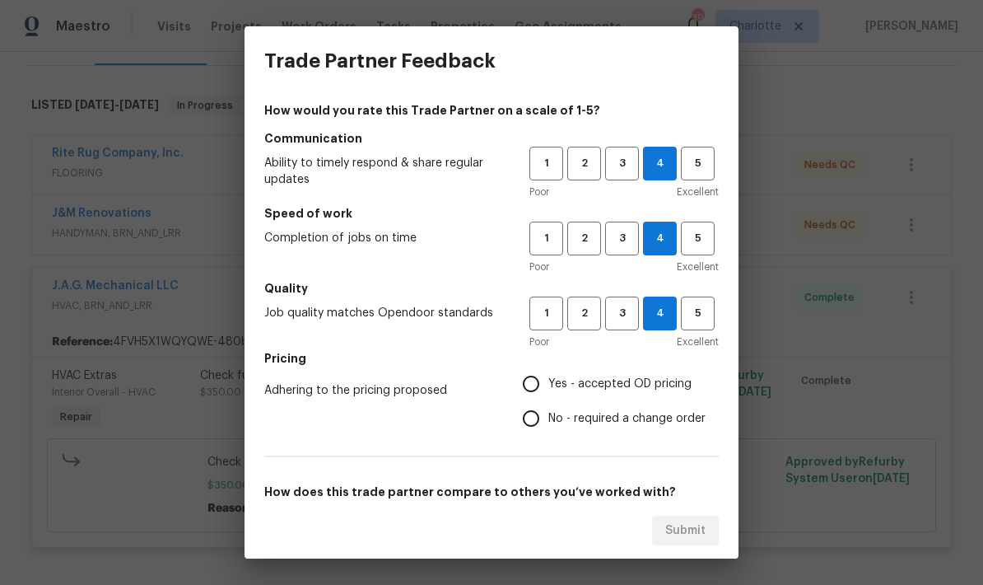
radio input "true"
click at [636, 424] on span "No - required a change order" at bounding box center [627, 418] width 157 height 17
click at [549, 424] on input "No - required a change order" at bounding box center [531, 418] width 35 height 35
radio input "true"
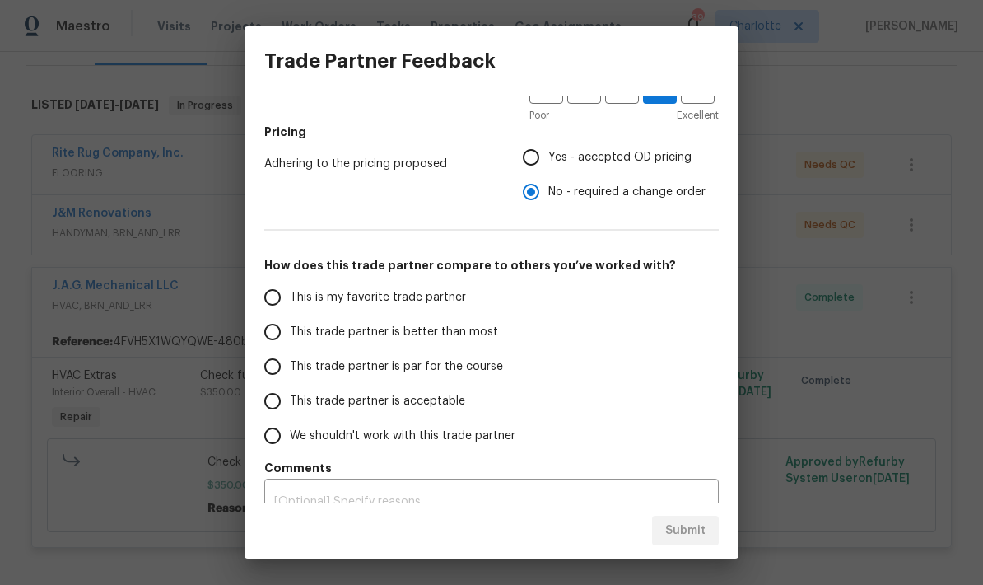
scroll to position [251, 0]
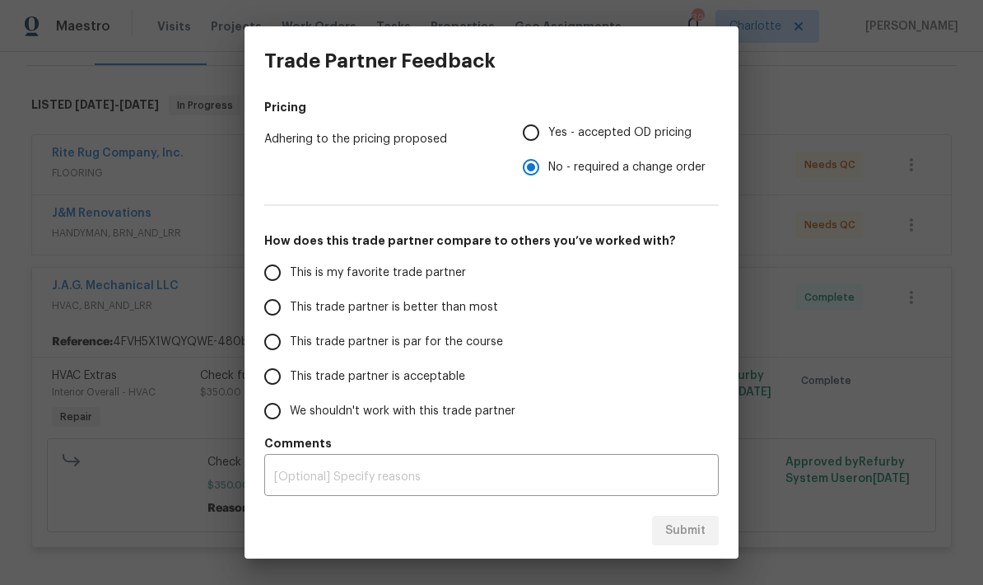
click at [285, 273] on input "This is my favorite trade partner" at bounding box center [272, 272] width 35 height 35
click at [680, 532] on span "Submit" at bounding box center [686, 531] width 40 height 21
radio input "true"
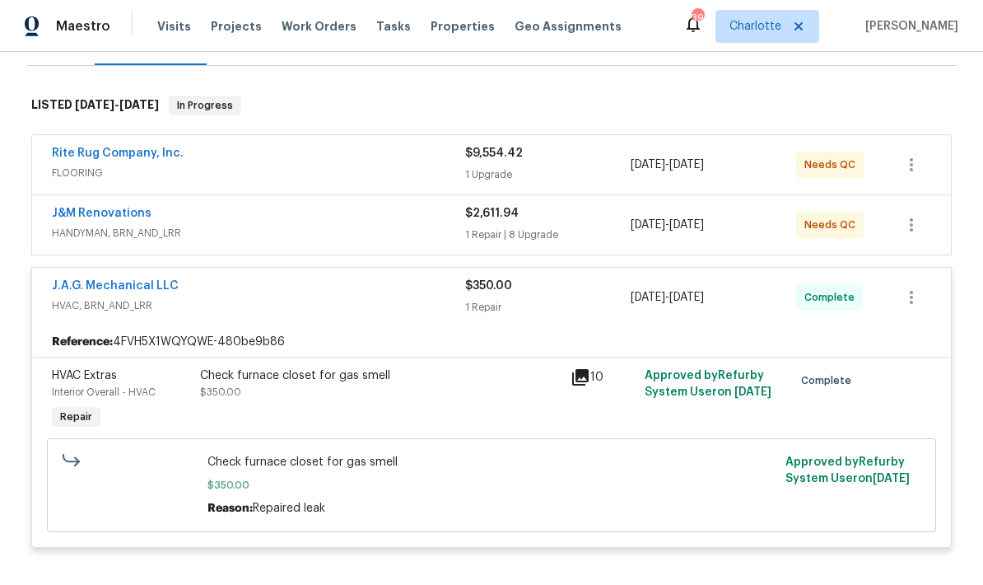
click at [255, 217] on div "J&M Renovations" at bounding box center [258, 215] width 413 height 20
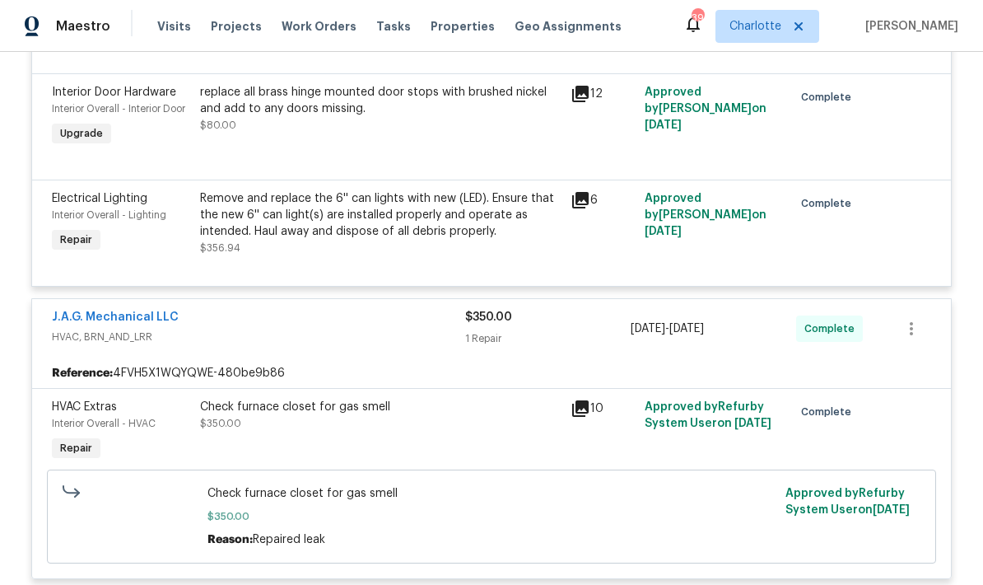
scroll to position [1320, 0]
